Goal: Transaction & Acquisition: Subscribe to service/newsletter

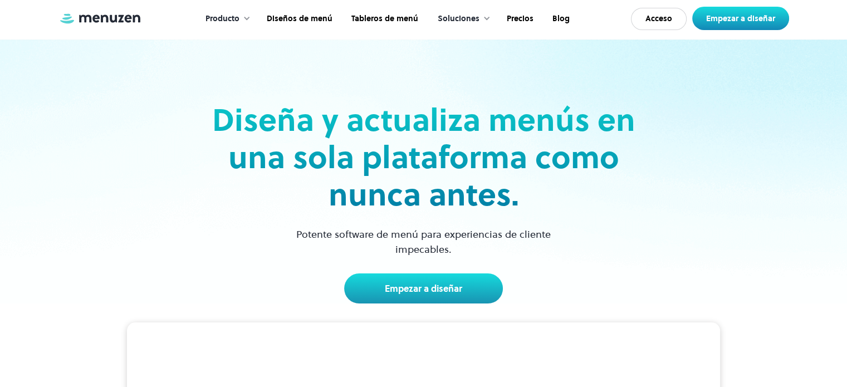
click at [745, 169] on div "Diseña y actualiza menús en una sola plataforma como nunca antes. Potente softw…" at bounding box center [424, 171] width 724 height 264
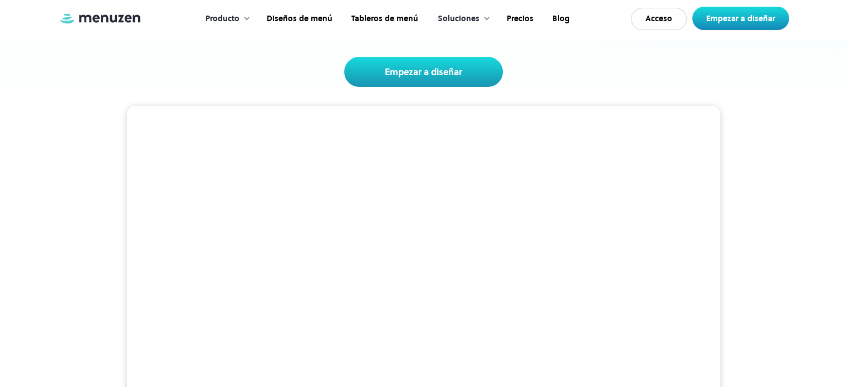
scroll to position [223, 0]
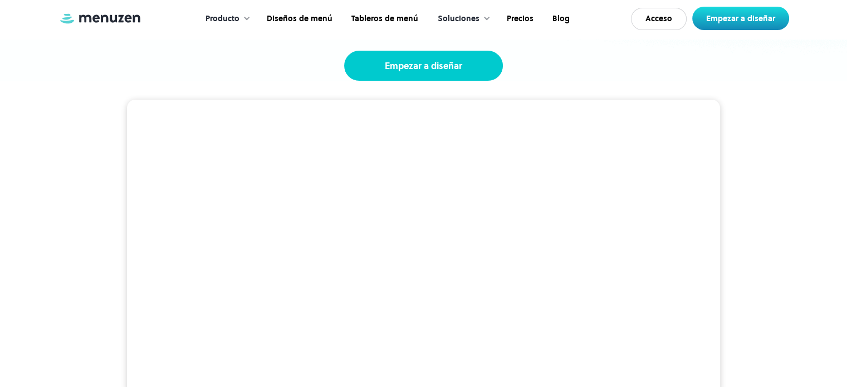
click at [416, 68] on font "Empezar a diseñar" at bounding box center [423, 66] width 77 height 12
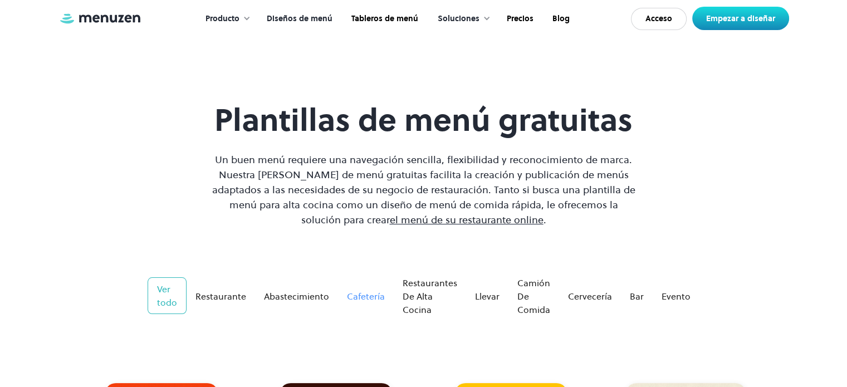
click at [372, 298] on font "Cafetería" at bounding box center [366, 296] width 38 height 12
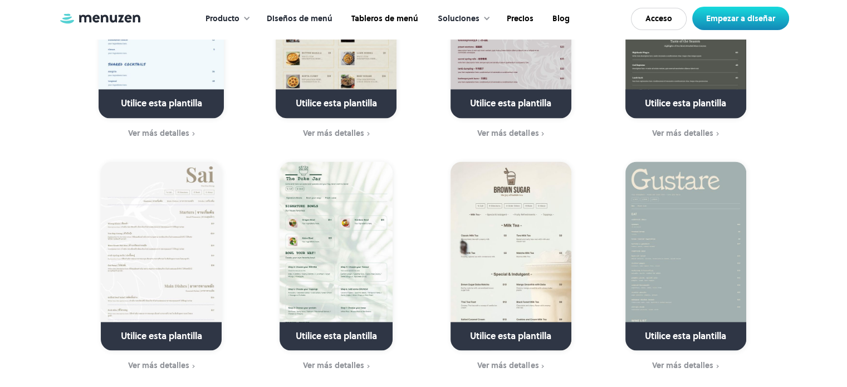
scroll to position [1614, 0]
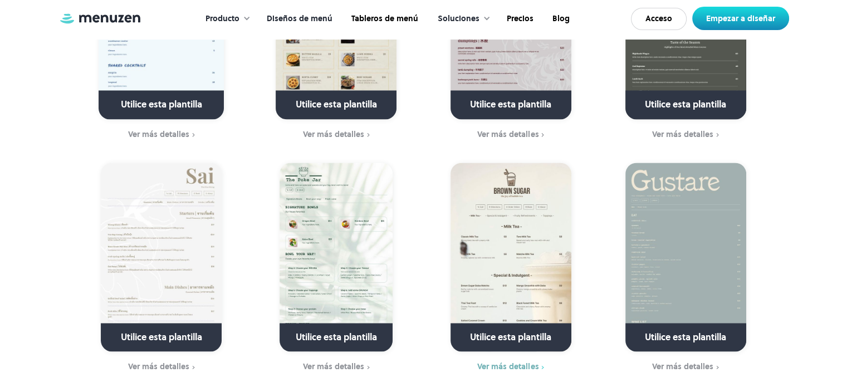
click at [504, 369] on font "Ver más detalles" at bounding box center [507, 366] width 61 height 11
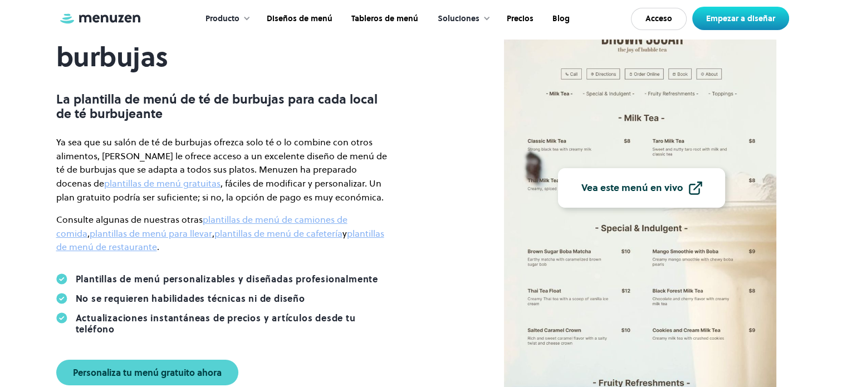
scroll to position [111, 0]
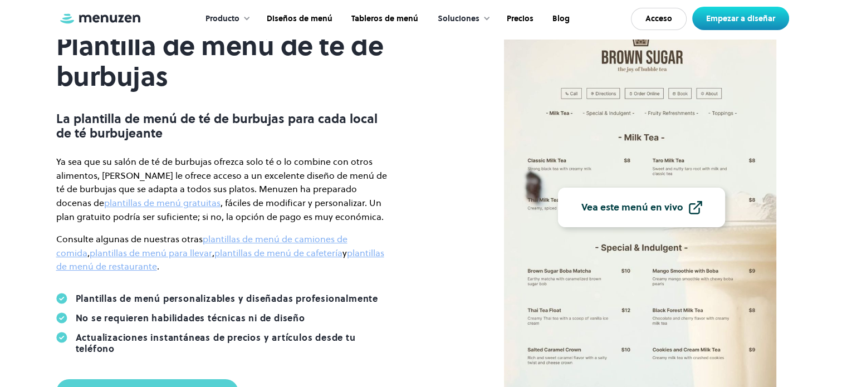
click at [661, 204] on font "Vea este menú en vivo" at bounding box center [631, 206] width 101 height 13
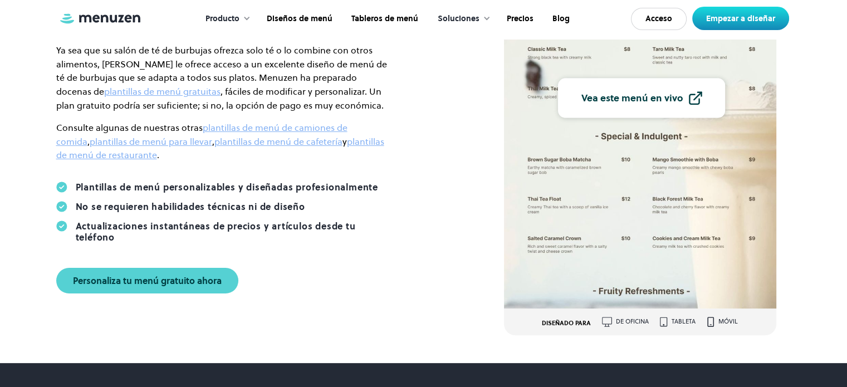
scroll to position [390, 0]
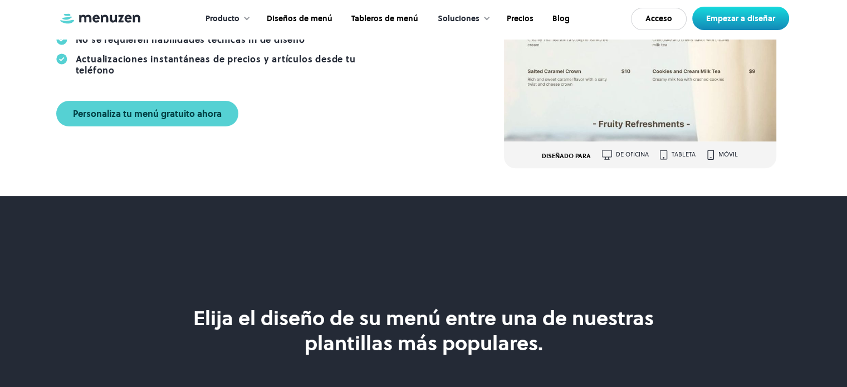
click at [730, 155] on font "móvil" at bounding box center [727, 154] width 19 height 8
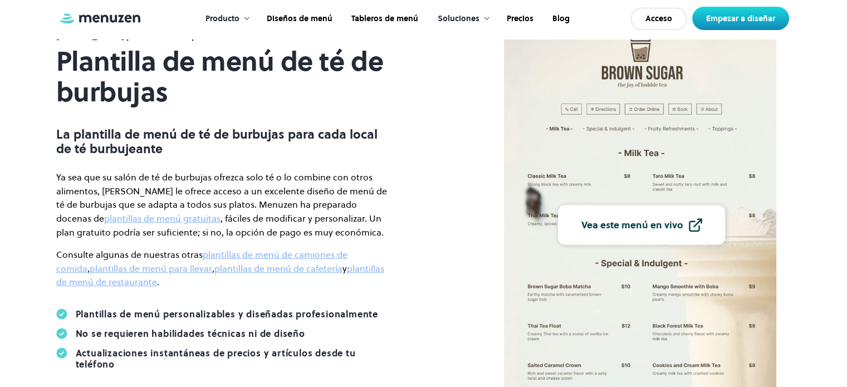
scroll to position [0, 0]
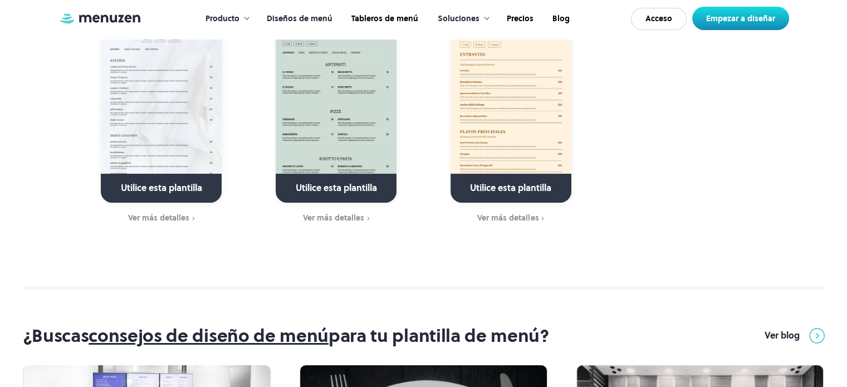
scroll to position [3770, 0]
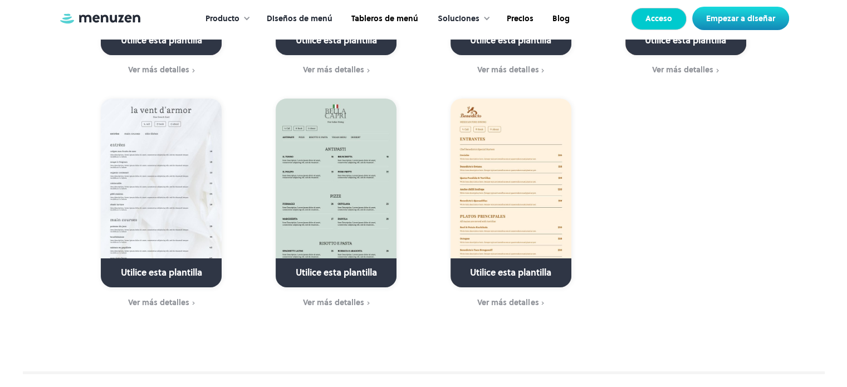
click at [672, 17] on link "Acceso" at bounding box center [659, 19] width 56 height 22
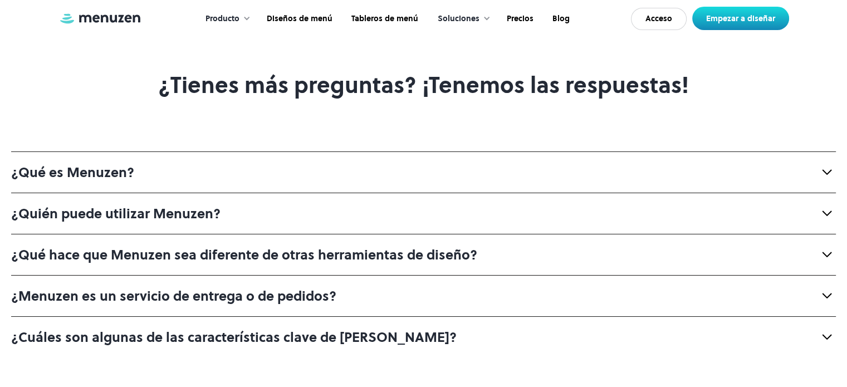
scroll to position [3674, 0]
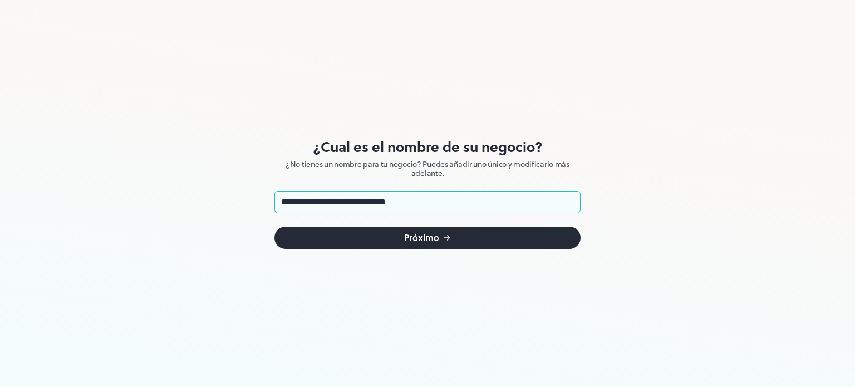
type input "**********"
click at [425, 242] on font "Próximo" at bounding box center [421, 237] width 35 height 13
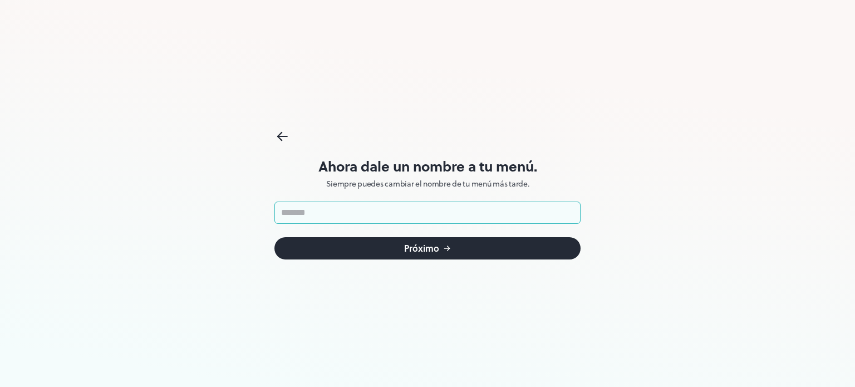
paste input "**********"
type input "**********"
click at [445, 248] on icon "submit" at bounding box center [446, 248] width 5 height 0
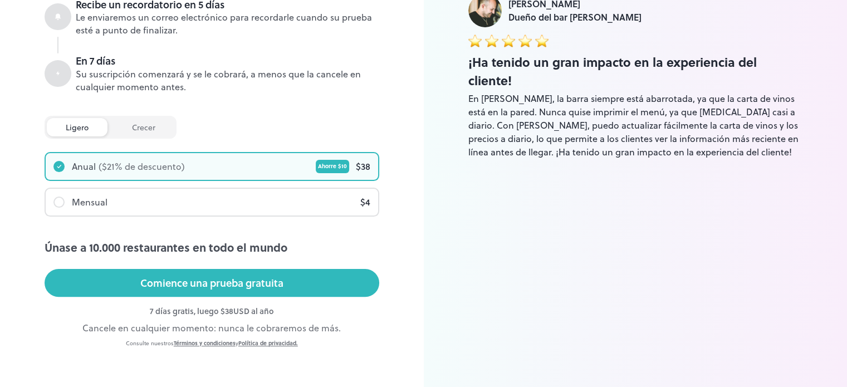
scroll to position [243, 0]
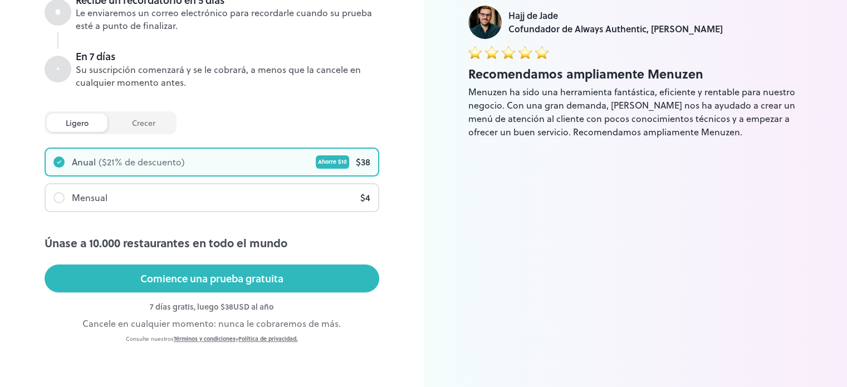
click at [243, 204] on div "Mensual $ 4" at bounding box center [212, 197] width 332 height 27
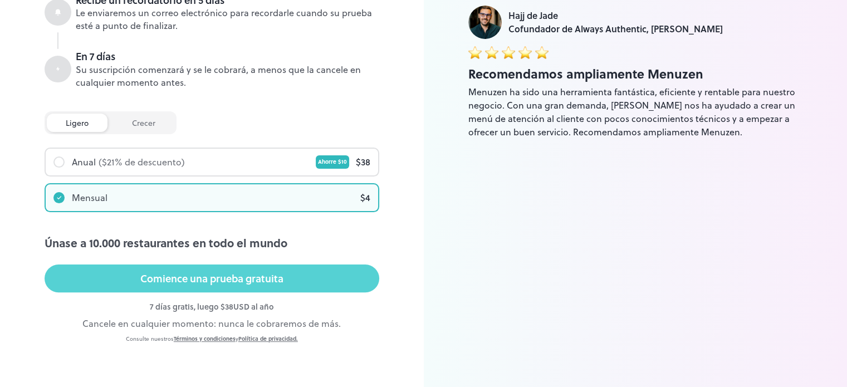
click at [234, 276] on font "Comience una prueba gratuita" at bounding box center [211, 278] width 143 height 15
